Goal: Register for event/course

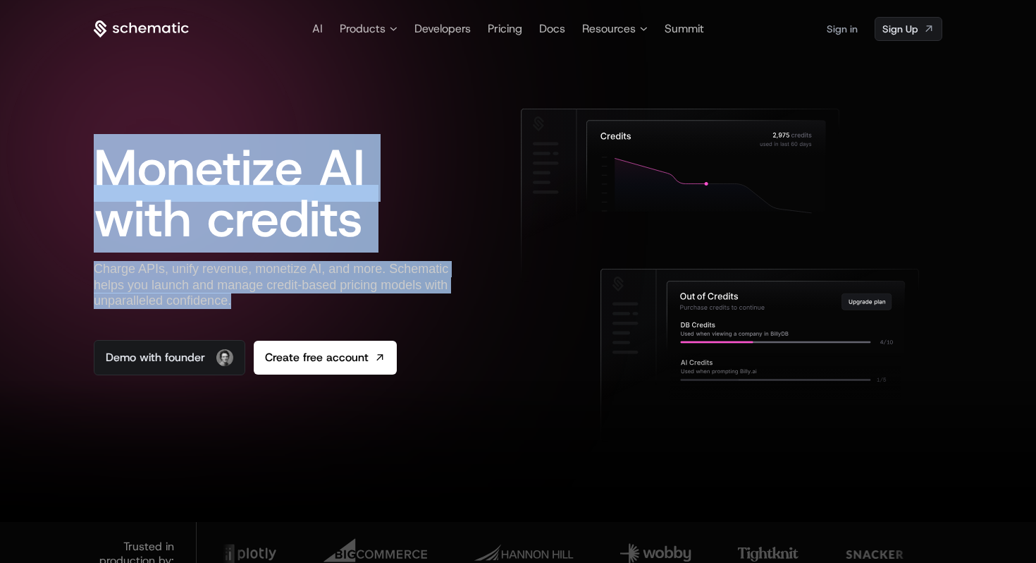
drag, startPoint x: 106, startPoint y: 167, endPoint x: 366, endPoint y: 304, distance: 293.9
click at [366, 305] on div "Monetize AI with credits Charge APIs, unify revenue, monetize AI, and more. Sch…" at bounding box center [284, 242] width 381 height 266
copy div "Monetize AI with credits Charge APIs, unify revenue, monetize AI, and more. Sch…"
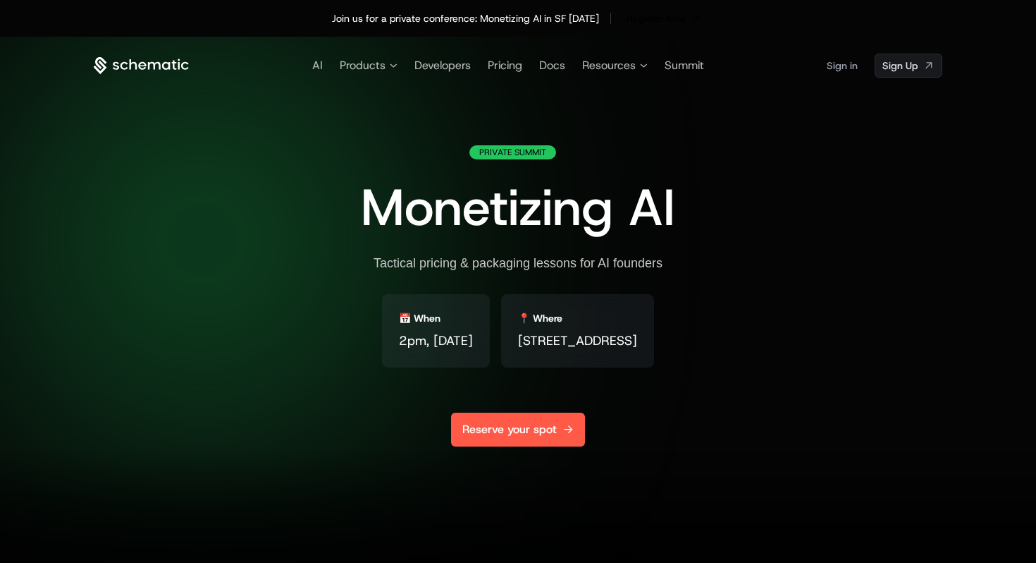
click at [520, 436] on link "Reserve your spot" at bounding box center [518, 429] width 134 height 34
